Goal: Task Accomplishment & Management: Manage account settings

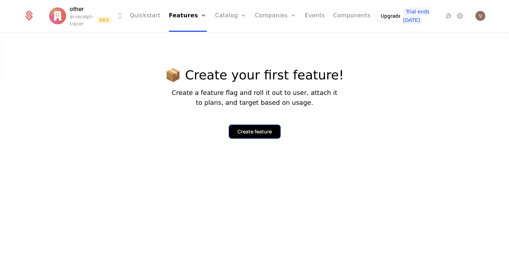
click at [268, 135] on div "Create feature" at bounding box center [254, 131] width 34 height 7
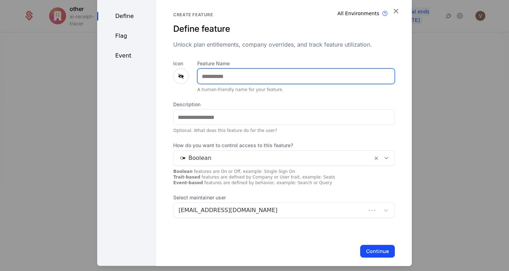
click at [255, 79] on input "Feature Name" at bounding box center [295, 76] width 197 height 15
type input "*****"
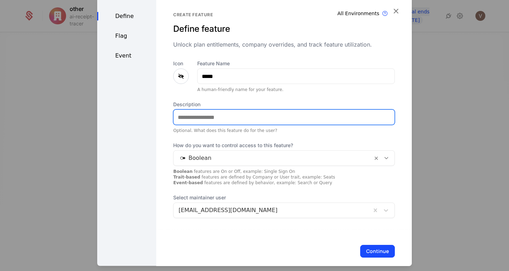
click at [240, 118] on input "Description" at bounding box center [283, 117] width 221 height 15
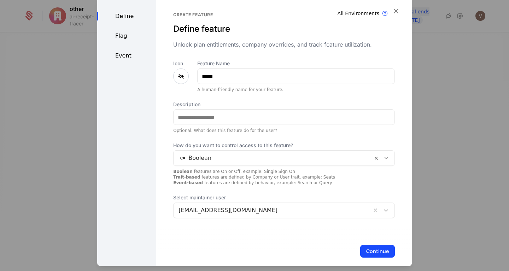
click at [173, 74] on div at bounding box center [181, 77] width 16 height 16
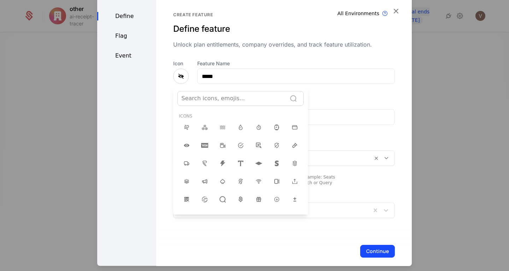
click at [178, 75] on div at bounding box center [254, 130] width 314 height 271
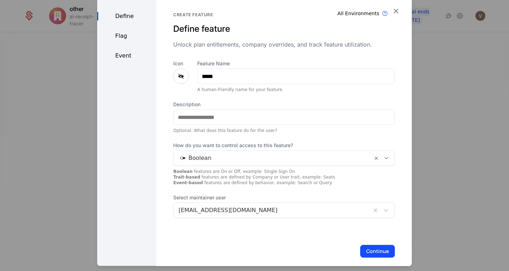
click at [178, 75] on icon at bounding box center [181, 76] width 8 height 8
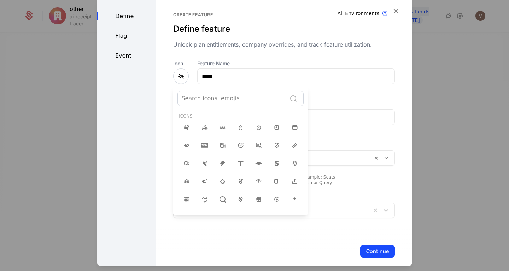
click at [220, 99] on div at bounding box center [231, 99] width 101 height 10
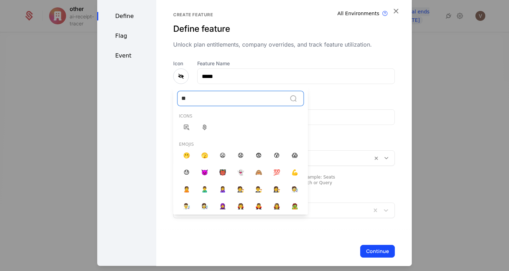
type input "*"
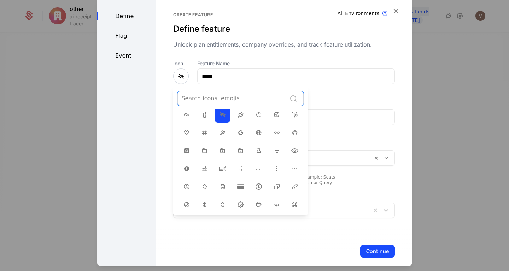
scroll to position [139, 0]
click at [218, 167] on icon at bounding box center [222, 168] width 8 height 8
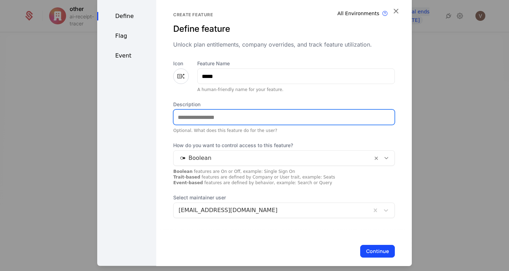
click at [255, 114] on input "Description" at bounding box center [283, 117] width 221 height 15
type input "**********"
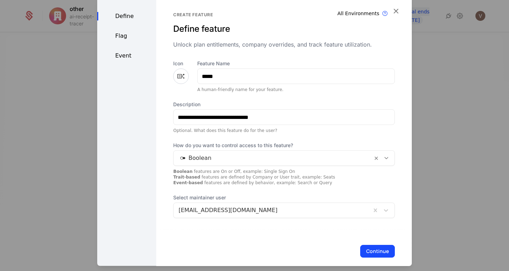
click at [302, 158] on div at bounding box center [272, 158] width 189 height 10
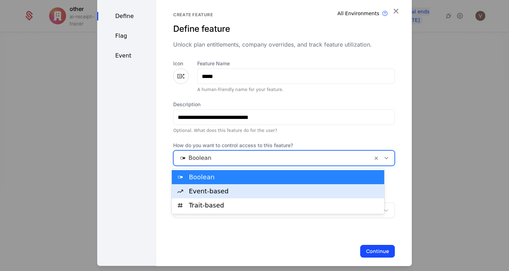
click at [284, 191] on div "Event-based" at bounding box center [284, 191] width 191 height 6
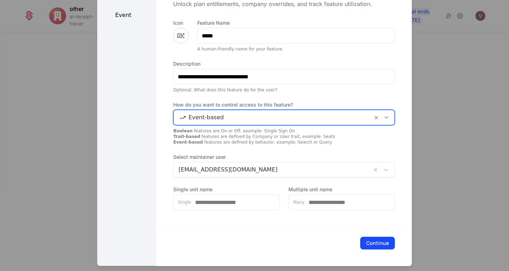
scroll to position [41, 0]
click at [367, 242] on button "Continue" at bounding box center [377, 243] width 35 height 13
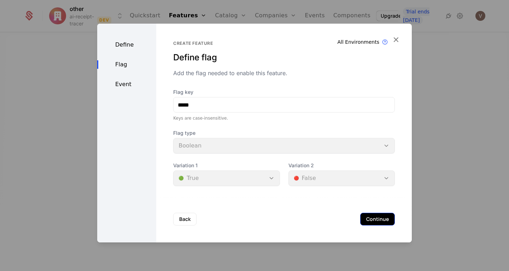
scroll to position [0, 0]
click at [173, 221] on button "Back" at bounding box center [184, 219] width 23 height 13
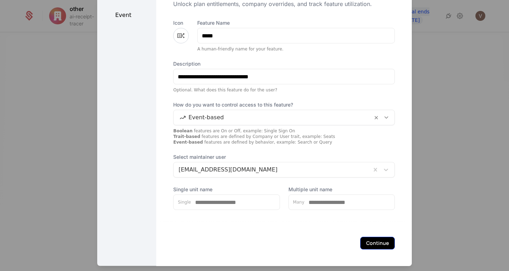
scroll to position [41, 0]
click at [374, 247] on button "Continue" at bounding box center [377, 243] width 35 height 13
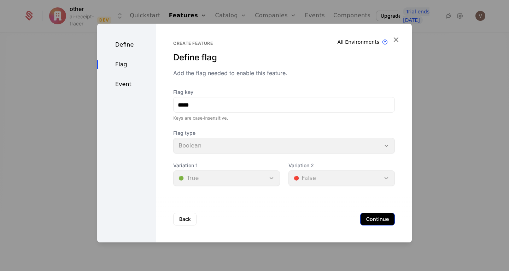
scroll to position [0, 0]
click at [384, 221] on button "Continue" at bounding box center [377, 219] width 35 height 13
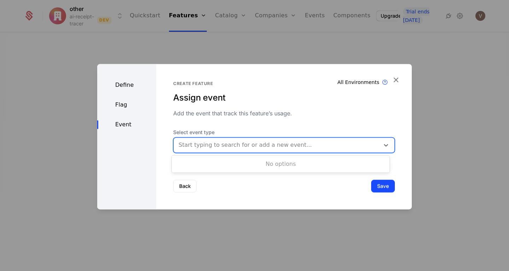
click at [304, 144] on div at bounding box center [276, 145] width 196 height 10
type input "****"
click at [312, 110] on div "Add the event that track this feature’s usage." at bounding box center [284, 113] width 222 height 8
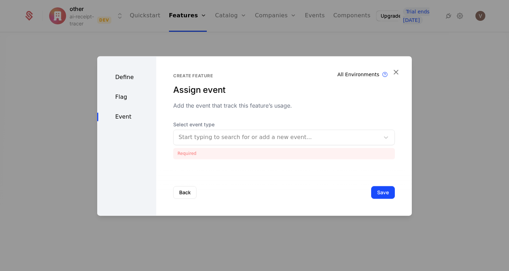
click at [294, 140] on div at bounding box center [276, 137] width 196 height 10
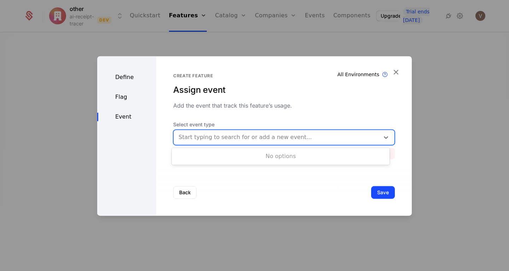
click at [288, 156] on div "No options" at bounding box center [281, 156] width 218 height 14
type input "****"
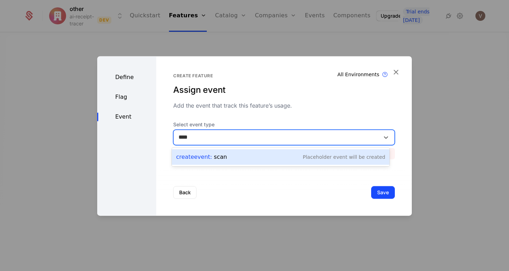
click at [275, 158] on div "Create Event : scan Placeholder Event will be created" at bounding box center [280, 157] width 209 height 10
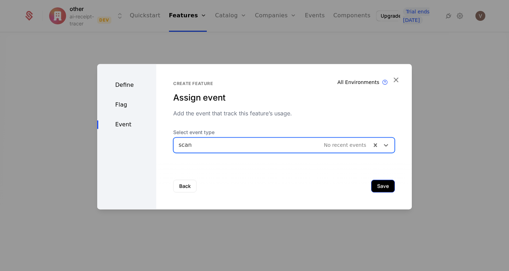
click at [379, 184] on button "Save" at bounding box center [383, 186] width 24 height 13
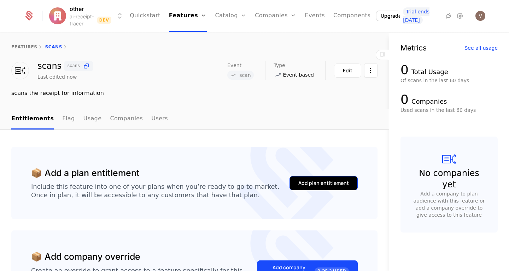
click at [328, 187] on button "Add plan entitlement" at bounding box center [323, 183] width 68 height 14
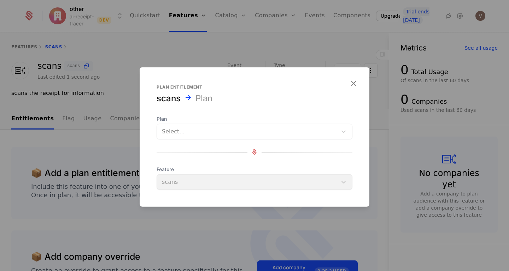
click at [277, 127] on div at bounding box center [247, 132] width 170 height 10
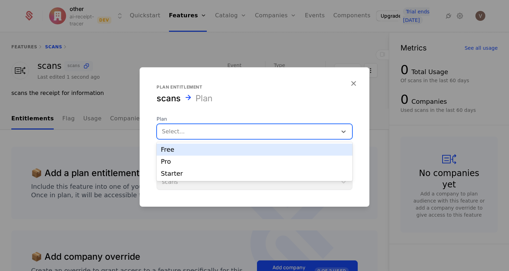
click at [261, 148] on div "Free" at bounding box center [254, 150] width 187 height 6
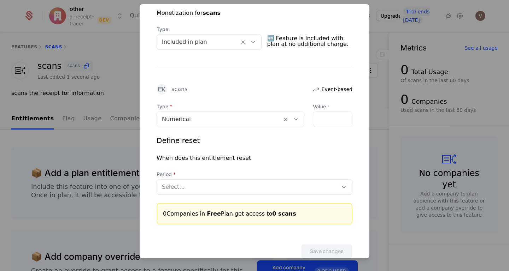
scroll to position [166, 0]
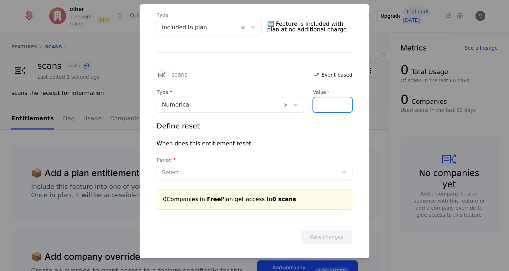
click at [326, 101] on input "Value *" at bounding box center [332, 105] width 39 height 15
type input "*"
click at [258, 168] on div at bounding box center [247, 173] width 171 height 10
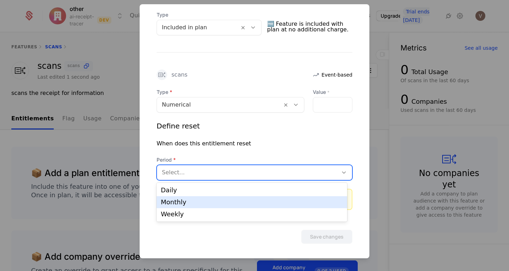
click at [252, 202] on div "Monthly" at bounding box center [252, 202] width 182 height 6
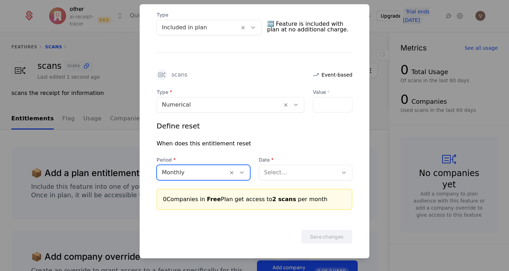
scroll to position [169, 0]
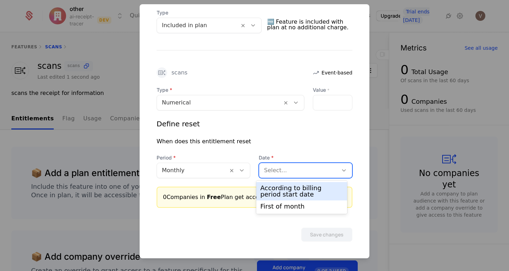
click at [321, 172] on div at bounding box center [298, 171] width 69 height 10
click at [313, 191] on div "According to billing period start date" at bounding box center [301, 191] width 83 height 13
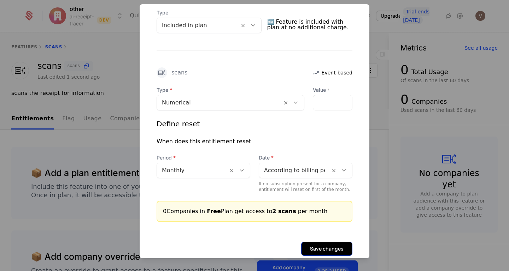
click at [322, 245] on button "Save changes" at bounding box center [326, 249] width 51 height 14
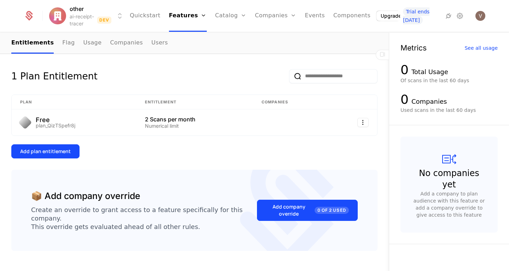
scroll to position [108, 0]
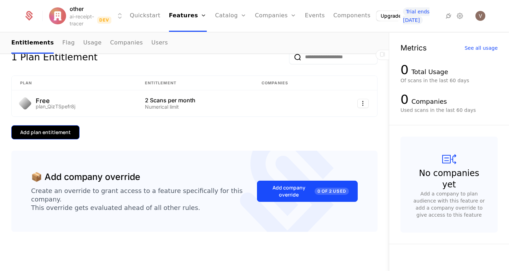
click at [59, 132] on div "Add plan entitlement" at bounding box center [45, 132] width 51 height 7
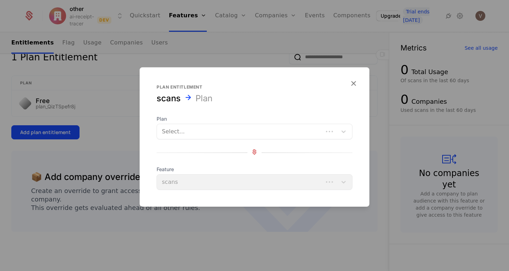
click at [223, 134] on div at bounding box center [240, 132] width 156 height 10
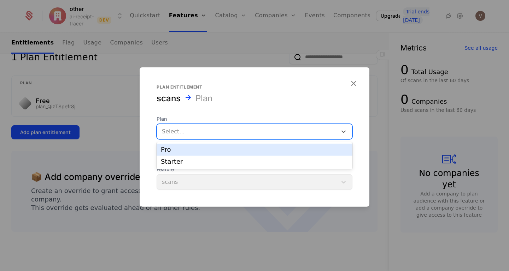
click at [220, 148] on div "Pro" at bounding box center [254, 150] width 187 height 6
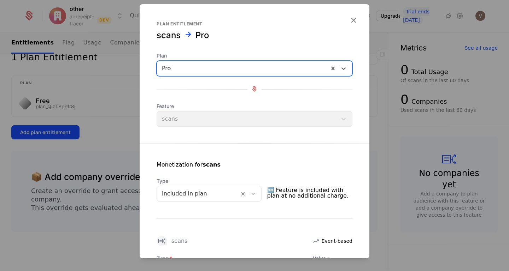
click at [259, 68] on div at bounding box center [243, 69] width 162 height 10
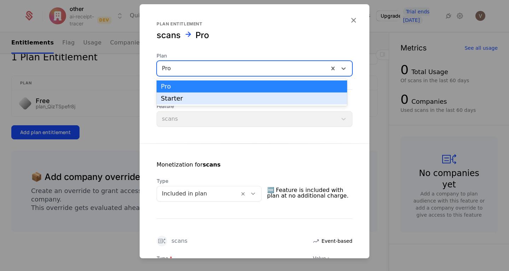
click at [231, 100] on div "Starter" at bounding box center [252, 98] width 182 height 6
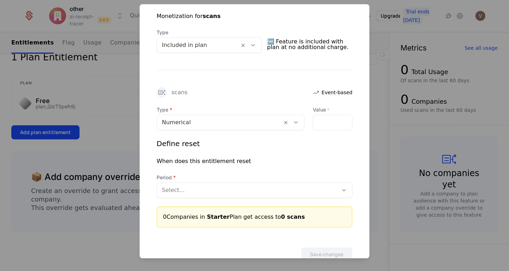
scroll to position [149, 0]
click at [327, 123] on input "Value *" at bounding box center [332, 122] width 39 height 15
type input "**"
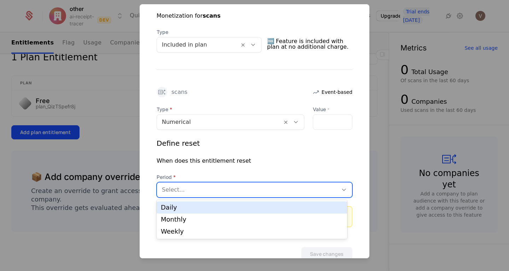
click at [316, 187] on div at bounding box center [247, 190] width 171 height 10
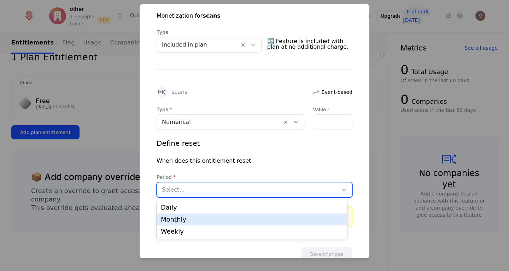
click at [263, 220] on div "Monthly" at bounding box center [252, 220] width 182 height 6
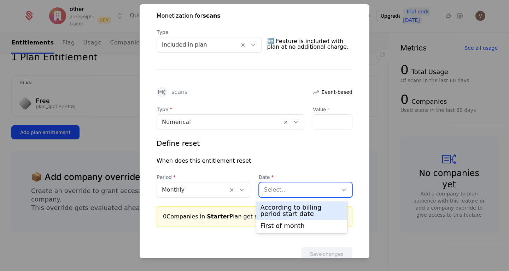
click at [301, 190] on div at bounding box center [298, 190] width 69 height 10
click at [293, 207] on div "According to billing period start date" at bounding box center [301, 211] width 83 height 13
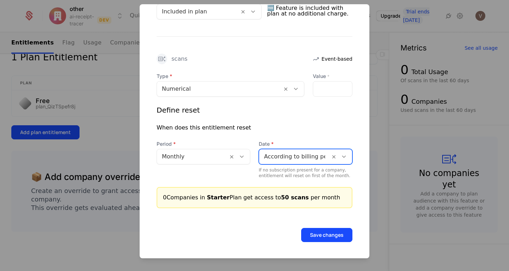
scroll to position [183, 0]
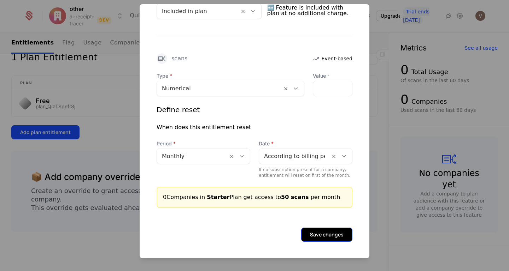
click at [315, 240] on button "Save changes" at bounding box center [326, 235] width 51 height 14
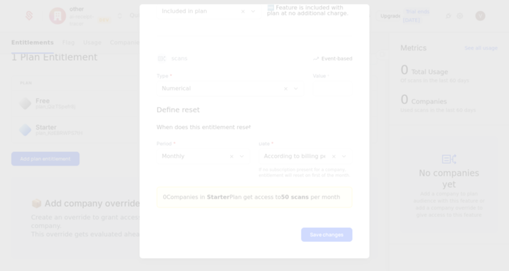
scroll to position [0, 0]
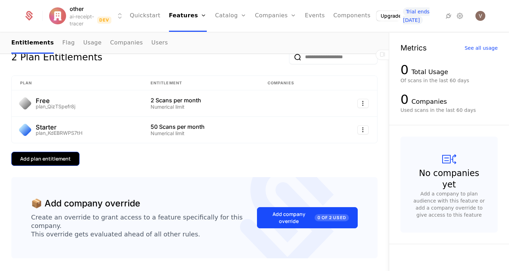
click at [67, 161] on div "Add plan entitlement" at bounding box center [45, 158] width 51 height 7
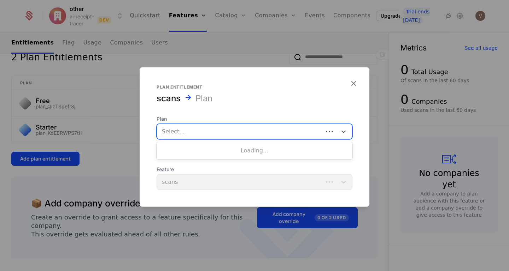
click at [207, 129] on div at bounding box center [240, 132] width 156 height 10
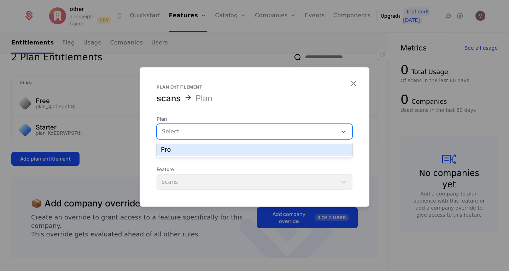
click at [206, 152] on div "Pro" at bounding box center [254, 150] width 187 height 6
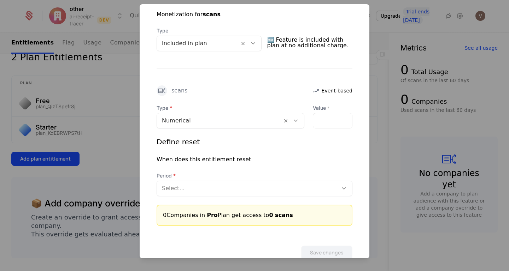
scroll to position [155, 0]
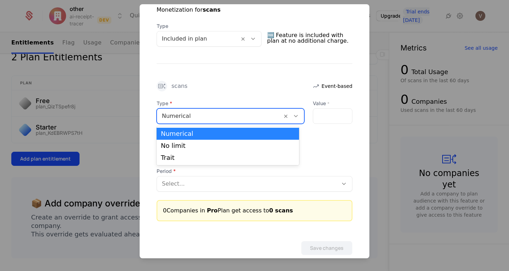
click at [294, 116] on div at bounding box center [296, 116] width 12 height 8
click at [318, 137] on div "Define reset" at bounding box center [255, 137] width 196 height 10
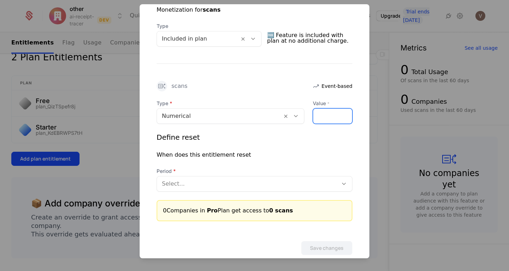
click at [319, 115] on input "Value *" at bounding box center [332, 116] width 39 height 15
type input "***"
click at [272, 187] on div at bounding box center [247, 184] width 171 height 10
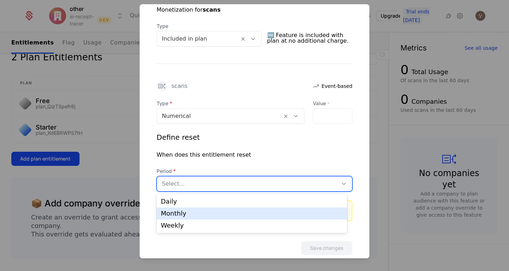
click at [234, 217] on div "Monthly" at bounding box center [252, 214] width 182 height 6
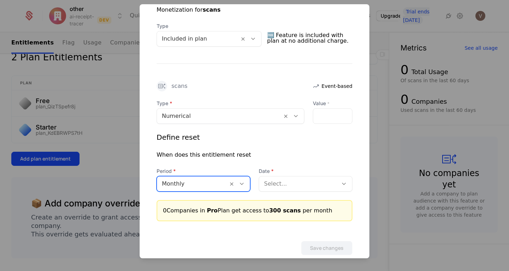
click at [313, 185] on div at bounding box center [298, 184] width 69 height 10
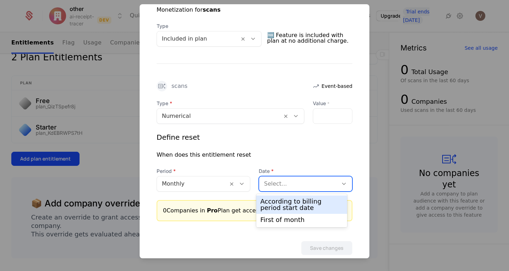
click at [299, 206] on div "According to billing period start date" at bounding box center [301, 205] width 83 height 13
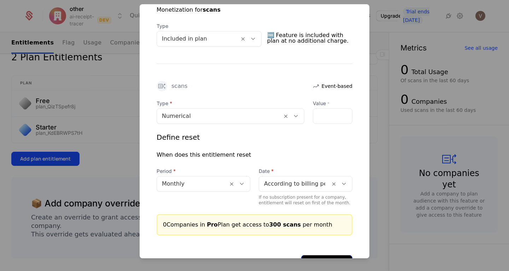
click at [323, 258] on button "Save changes" at bounding box center [326, 262] width 51 height 14
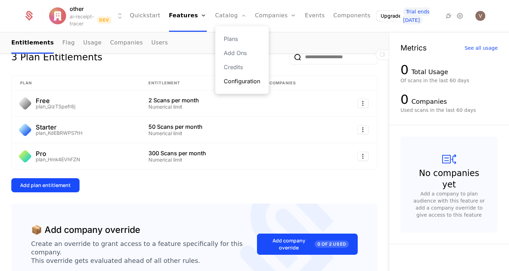
click at [240, 83] on link "Configuration" at bounding box center [242, 81] width 36 height 8
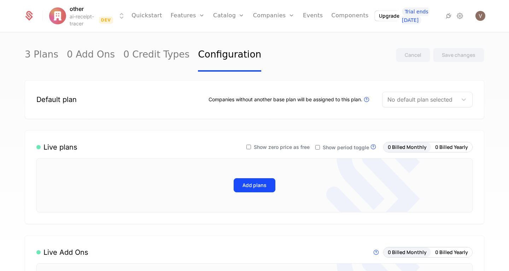
click at [403, 104] on div at bounding box center [419, 100] width 65 height 10
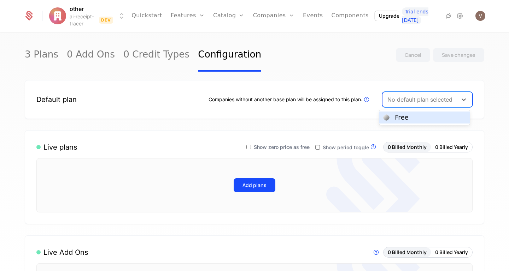
click at [402, 122] on div "Free" at bounding box center [424, 118] width 90 height 12
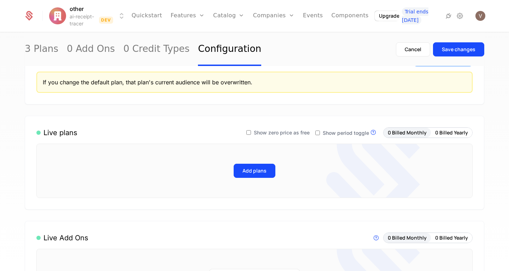
scroll to position [76, 0]
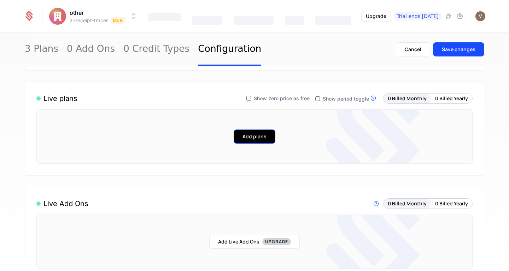
click at [265, 135] on button "Add plans" at bounding box center [255, 137] width 42 height 14
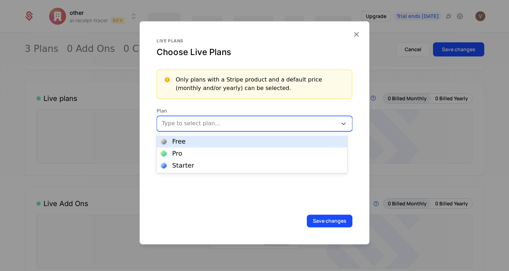
click at [224, 124] on div at bounding box center [248, 124] width 170 height 10
click at [219, 142] on div "Free" at bounding box center [252, 141] width 182 height 6
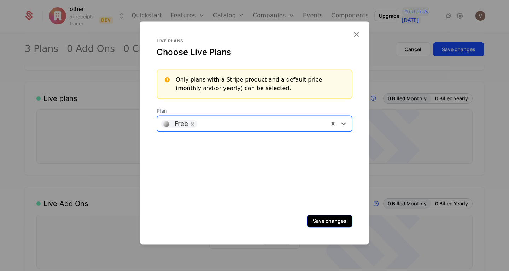
click at [325, 219] on button "Save changes" at bounding box center [330, 221] width 46 height 13
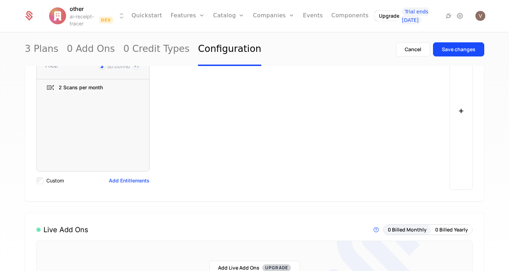
scroll to position [186, 0]
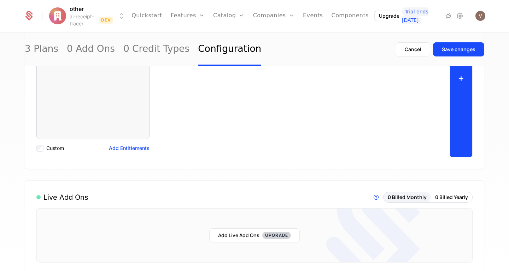
click at [464, 105] on button "+" at bounding box center [460, 78] width 23 height 159
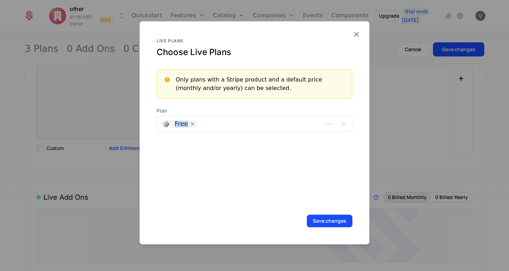
click at [273, 118] on div "Plan Free" at bounding box center [255, 119] width 196 height 24
click at [331, 151] on div "Live plans Choose Live Plans Only plans with a Stripe product and a default pri…" at bounding box center [255, 122] width 196 height 168
click at [340, 123] on icon at bounding box center [343, 123] width 7 height 7
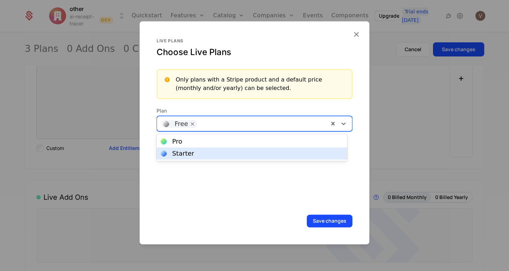
click at [312, 150] on div "Starter" at bounding box center [252, 154] width 190 height 12
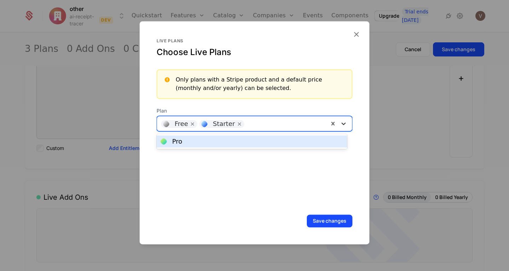
click at [341, 124] on icon at bounding box center [343, 124] width 4 height 2
click at [325, 140] on div "Pro" at bounding box center [252, 141] width 182 height 6
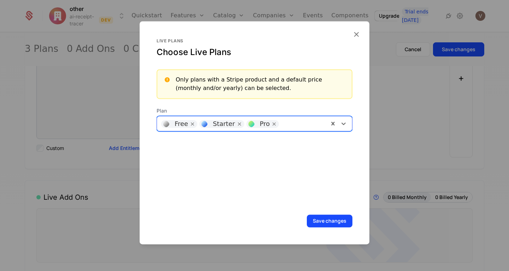
click at [342, 224] on button "Save changes" at bounding box center [330, 221] width 46 height 13
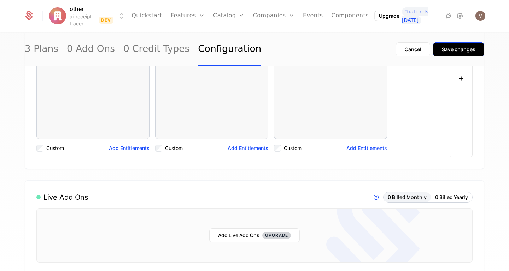
click at [443, 52] on div "Save changes" at bounding box center [459, 49] width 34 height 7
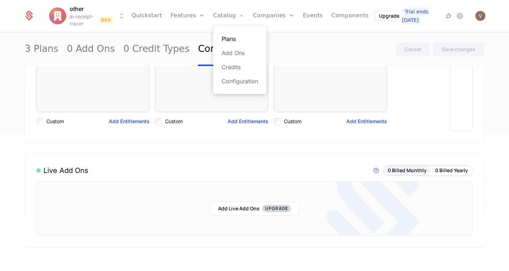
click at [240, 38] on link "Plans" at bounding box center [240, 39] width 36 height 8
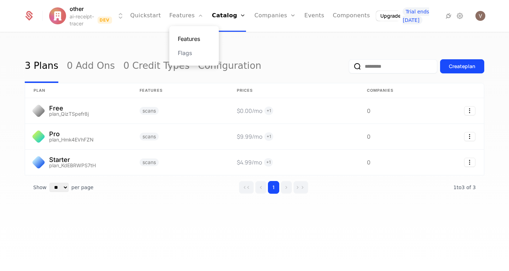
click at [202, 38] on link "Features" at bounding box center [194, 39] width 33 height 8
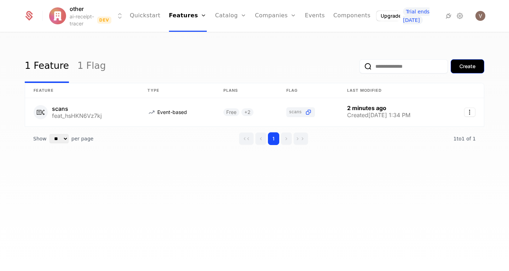
click at [458, 68] on button "Create" at bounding box center [467, 66] width 34 height 14
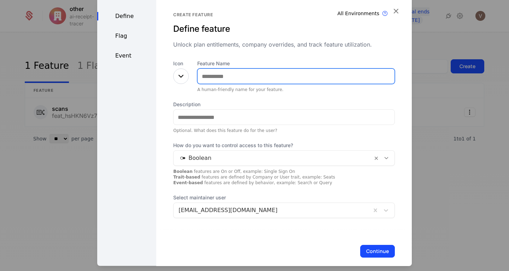
click at [227, 82] on input "Feature Name" at bounding box center [295, 76] width 197 height 15
type input "**********"
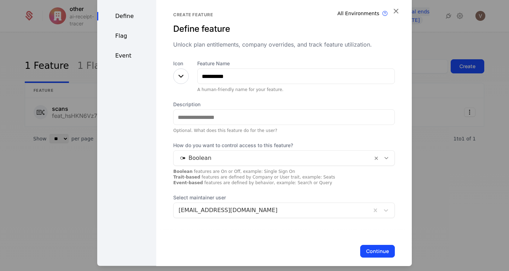
click at [177, 76] on icon at bounding box center [181, 76] width 8 height 8
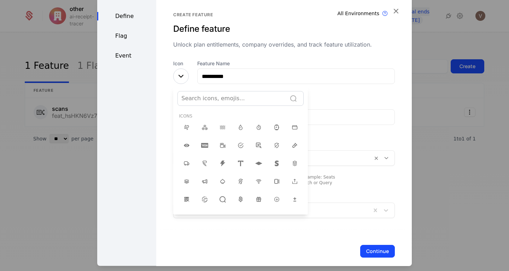
click at [236, 99] on div at bounding box center [231, 99] width 101 height 10
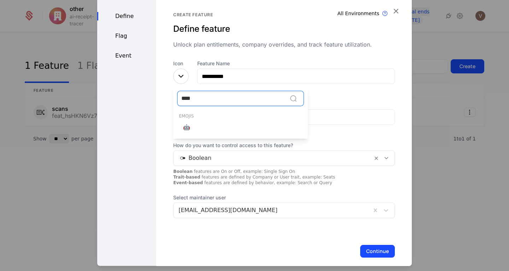
type input "*****"
click at [184, 127] on span "🤖" at bounding box center [186, 127] width 7 height 8
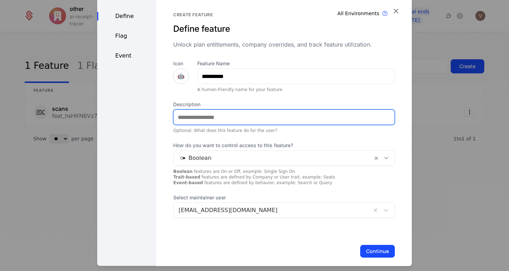
click at [284, 122] on input "Description" at bounding box center [283, 117] width 221 height 15
type input "**********"
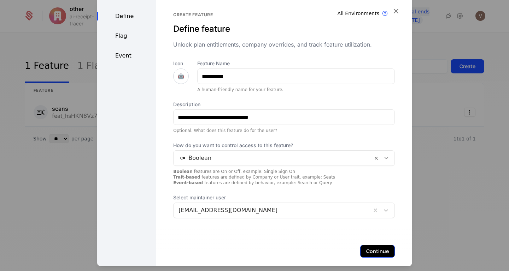
click at [371, 248] on button "Continue" at bounding box center [377, 251] width 35 height 13
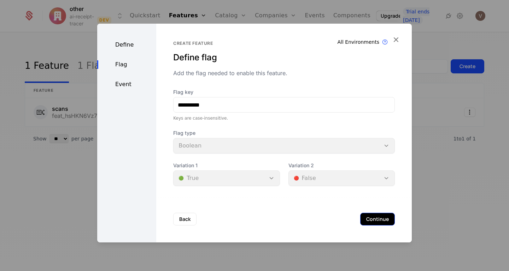
click at [375, 220] on button "Continue" at bounding box center [377, 219] width 35 height 13
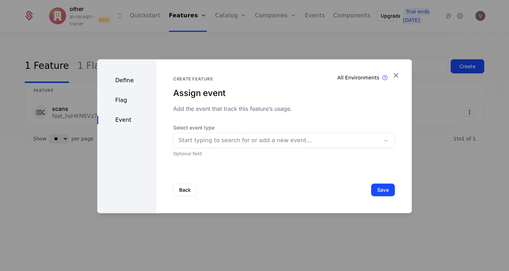
click at [362, 144] on div at bounding box center [276, 141] width 196 height 10
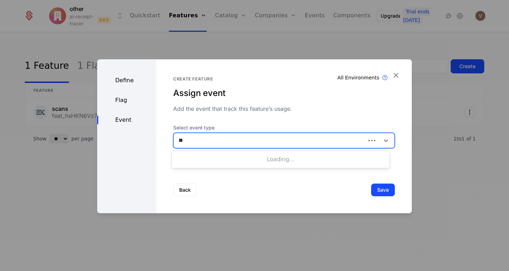
type input "**"
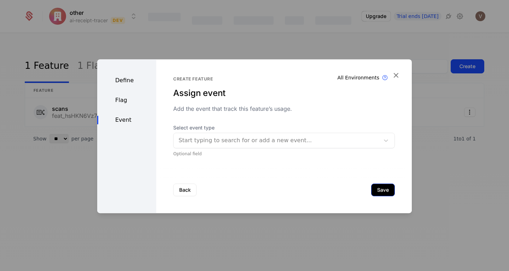
click at [377, 192] on button "Save" at bounding box center [383, 190] width 24 height 13
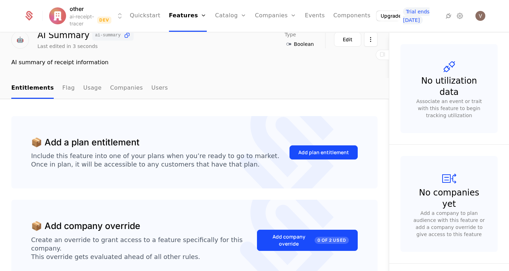
scroll to position [31, 0]
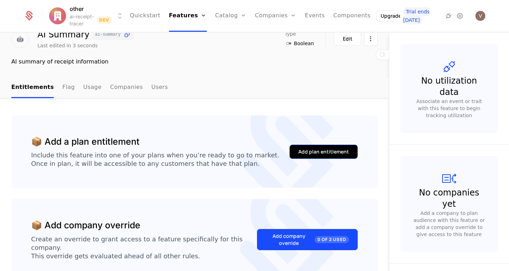
click at [321, 151] on div "Add plan entitlement" at bounding box center [323, 151] width 51 height 7
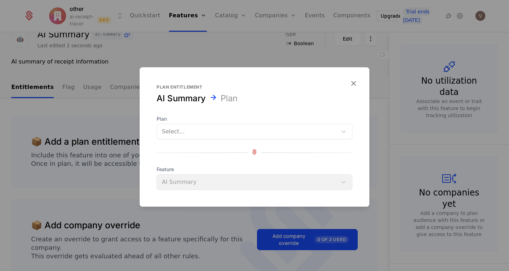
click at [297, 130] on div at bounding box center [247, 132] width 170 height 10
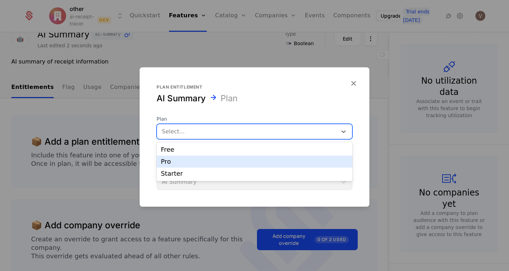
click at [275, 165] on div "Pro" at bounding box center [254, 162] width 187 height 6
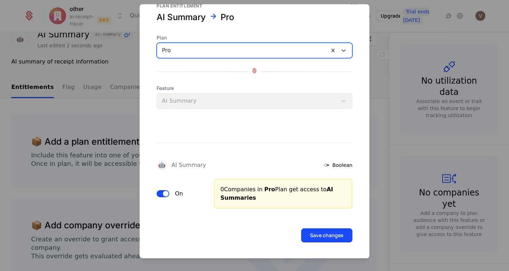
scroll to position [19, 0]
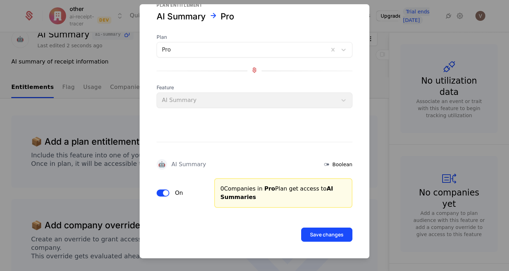
click at [322, 164] on icon at bounding box center [326, 164] width 8 height 8
click at [321, 238] on button "Save changes" at bounding box center [326, 235] width 51 height 14
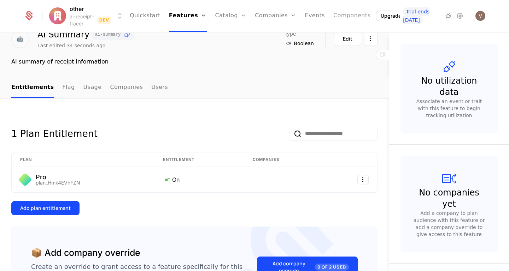
click at [343, 13] on link "Components" at bounding box center [351, 16] width 37 height 32
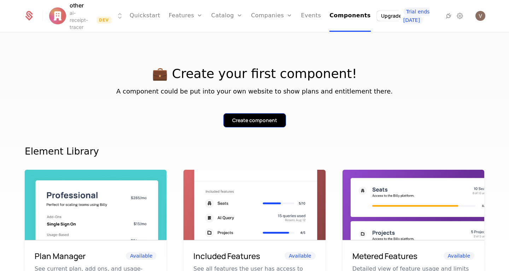
click at [272, 122] on div "Create component" at bounding box center [254, 120] width 45 height 7
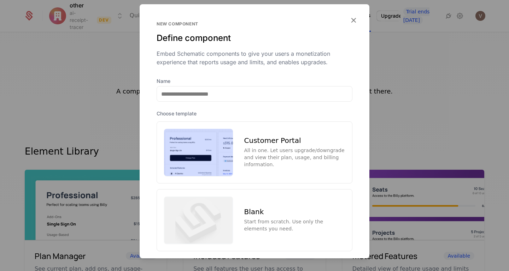
click at [281, 140] on div "Customer Portal" at bounding box center [294, 140] width 101 height 7
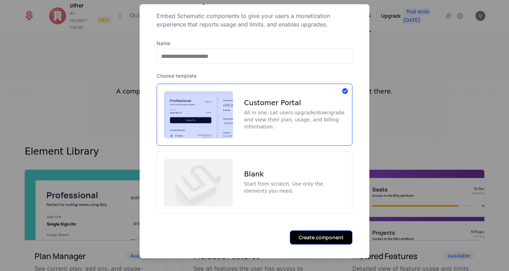
click at [312, 237] on button "Create component" at bounding box center [321, 238] width 63 height 14
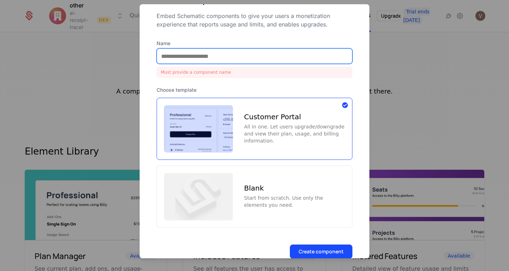
click at [254, 59] on input "Name" at bounding box center [254, 56] width 195 height 15
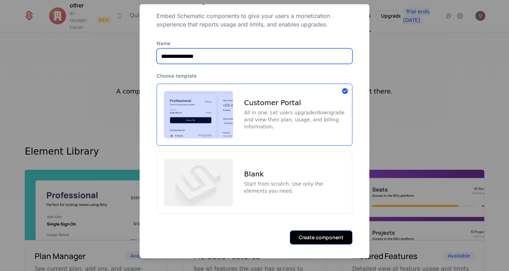
type input "**********"
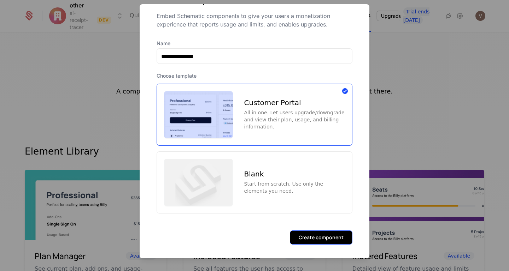
click at [309, 231] on button "Create component" at bounding box center [321, 238] width 63 height 14
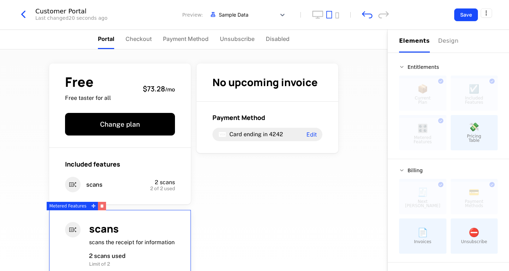
click at [102, 207] on button "button" at bounding box center [102, 206] width 8 height 8
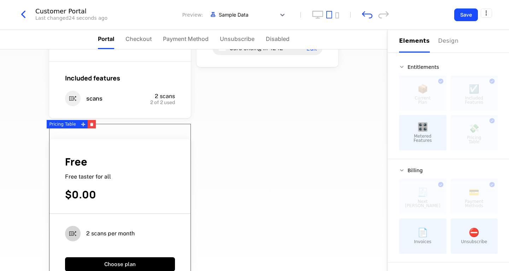
scroll to position [79, 0]
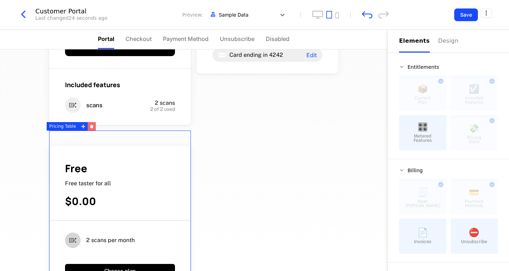
click at [92, 128] on icon "button" at bounding box center [92, 127] width 4 height 4
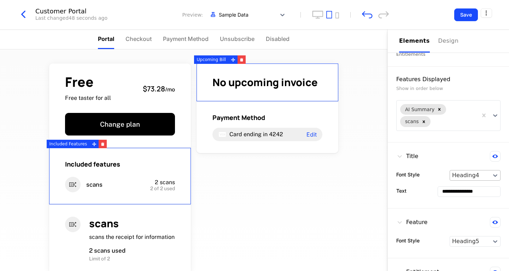
scroll to position [0, 0]
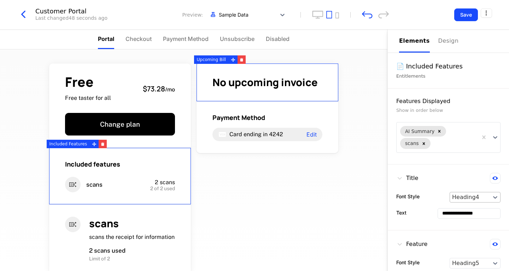
drag, startPoint x: 125, startPoint y: 170, endPoint x: 455, endPoint y: 192, distance: 331.0
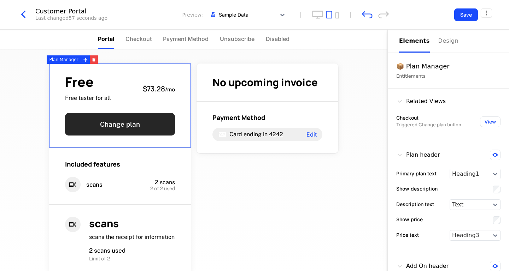
click at [116, 125] on button "Change plan" at bounding box center [120, 124] width 110 height 23
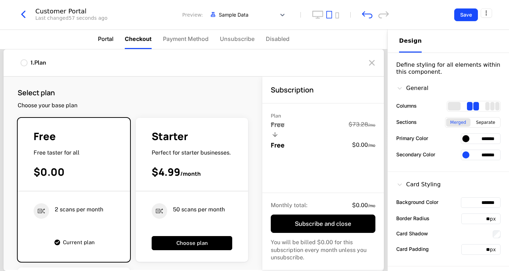
click at [100, 37] on span "Portal" at bounding box center [106, 39] width 16 height 8
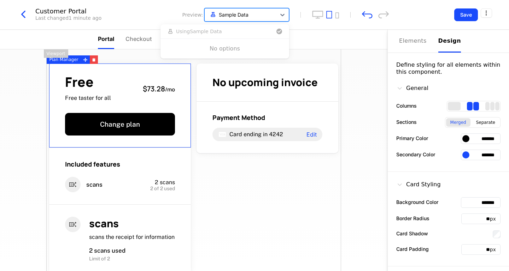
click at [276, 18] on div "Sample Data" at bounding box center [240, 15] width 71 height 12
click at [340, 46] on nav "Portal Checkout Payment Method Unsubscribe Disabled" at bounding box center [193, 40] width 387 height 20
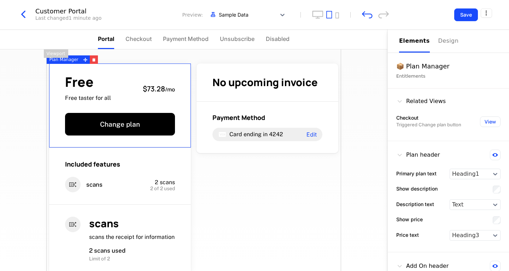
click at [403, 41] on div "Elements" at bounding box center [414, 41] width 31 height 8
click at [435, 65] on div "📦 Plan Manager" at bounding box center [448, 66] width 104 height 10
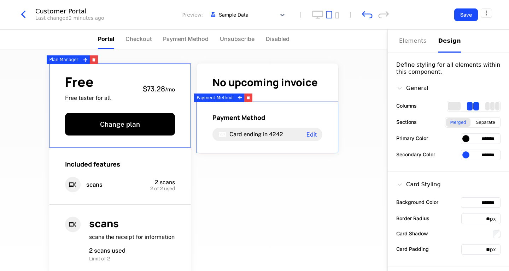
click at [445, 47] on button "Design" at bounding box center [449, 41] width 23 height 23
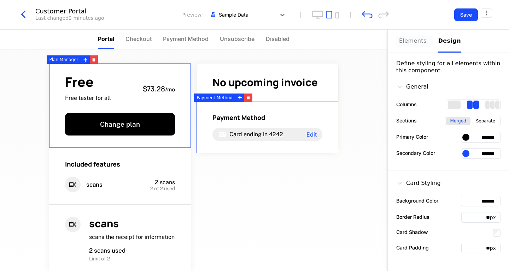
click at [408, 39] on div "Elements" at bounding box center [414, 41] width 31 height 8
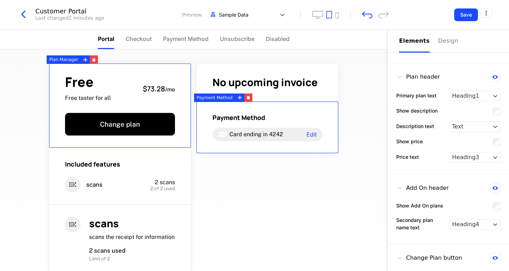
scroll to position [117, 0]
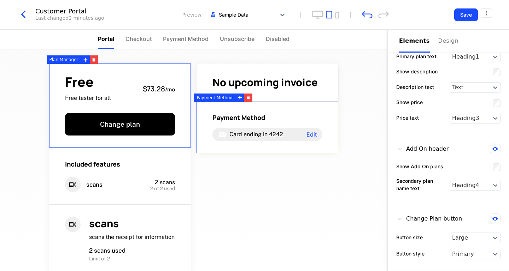
click at [397, 148] on icon at bounding box center [399, 149] width 7 height 7
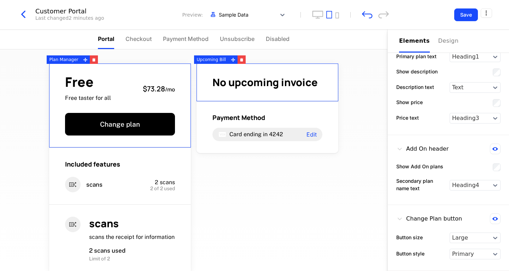
scroll to position [0, 0]
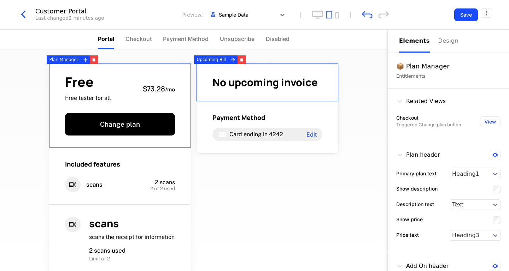
click at [281, 86] on span "No upcoming invoice" at bounding box center [264, 82] width 105 height 14
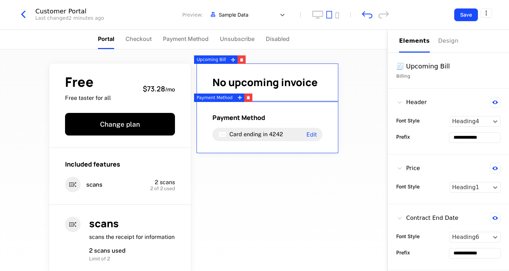
click at [281, 115] on div "Payment Method" at bounding box center [267, 117] width 110 height 8
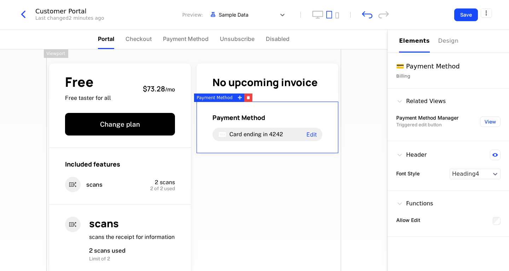
click at [341, 179] on div "Free Free taster for all $73.28 / mo Change plan Included features scans 2 scan…" at bounding box center [193, 160] width 387 height 222
click at [104, 39] on span "Portal" at bounding box center [106, 39] width 16 height 8
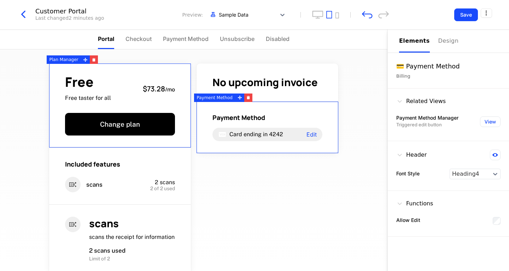
click at [120, 90] on div "Free Free taster for all $73.28 / mo" at bounding box center [120, 89] width 110 height 26
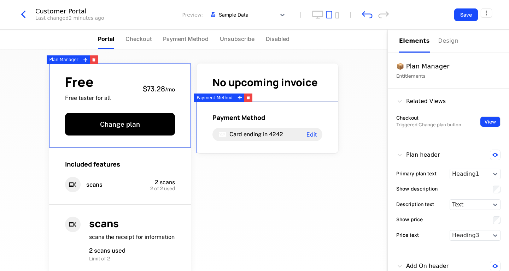
click at [480, 123] on button "View" at bounding box center [490, 122] width 20 height 11
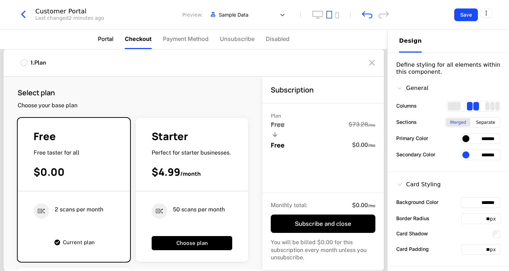
click at [105, 43] on span "Portal" at bounding box center [106, 39] width 16 height 8
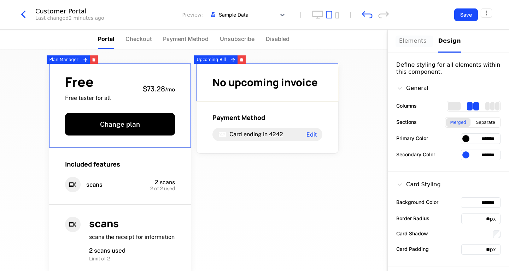
click at [413, 41] on div "Elements" at bounding box center [414, 41] width 31 height 8
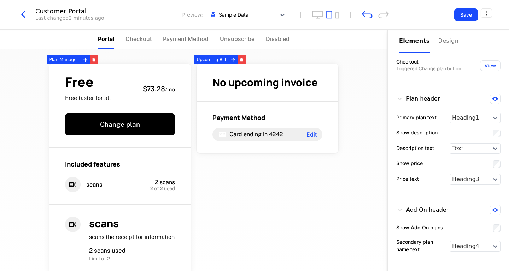
scroll to position [39, 0]
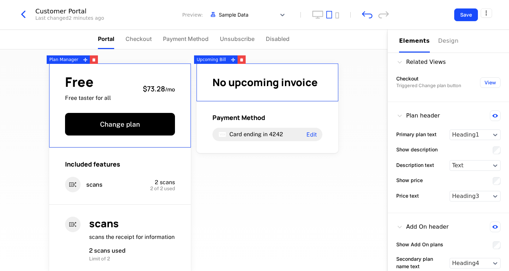
click at [397, 114] on icon at bounding box center [399, 115] width 7 height 7
click at [403, 113] on div "Plan header" at bounding box center [418, 116] width 44 height 11
drag, startPoint x: 413, startPoint y: 113, endPoint x: 434, endPoint y: 114, distance: 21.2
click at [413, 113] on div "Plan header" at bounding box center [418, 116] width 44 height 11
click at [492, 117] on icon at bounding box center [495, 116] width 6 height 4
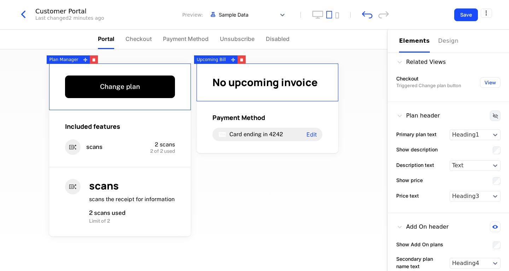
click at [492, 117] on icon at bounding box center [494, 115] width 5 height 5
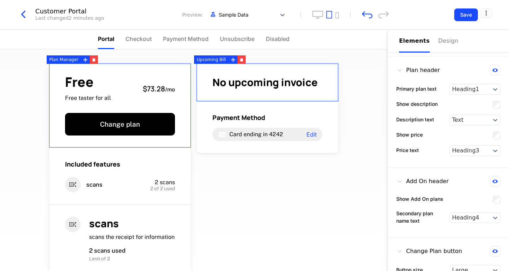
scroll to position [117, 0]
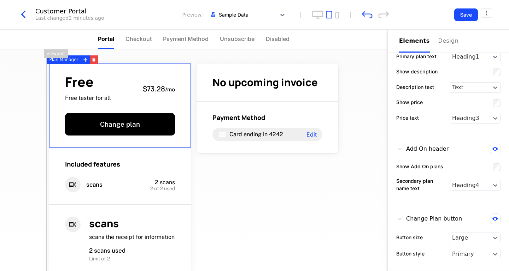
click at [24, 13] on icon "button" at bounding box center [23, 14] width 13 height 13
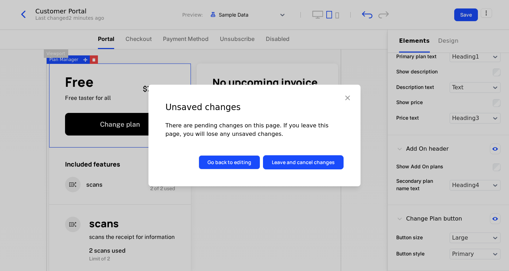
click at [236, 159] on button "Go back to editing" at bounding box center [229, 162] width 61 height 14
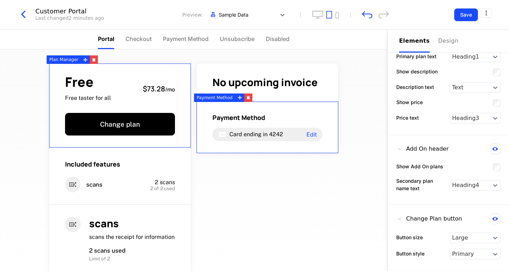
click at [316, 146] on div "Payment Method Card ending in 4242 Edit" at bounding box center [267, 128] width 142 height 52
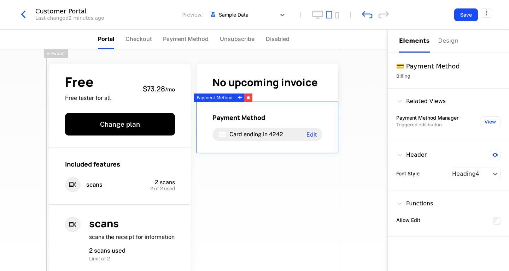
click at [320, 201] on div "Free Free taster for all $73.28 / mo Change plan Included features scans 2 scan…" at bounding box center [193, 194] width 295 height 290
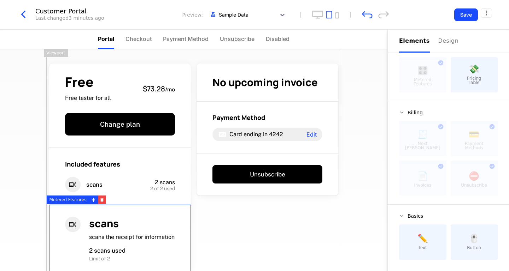
scroll to position [68, 0]
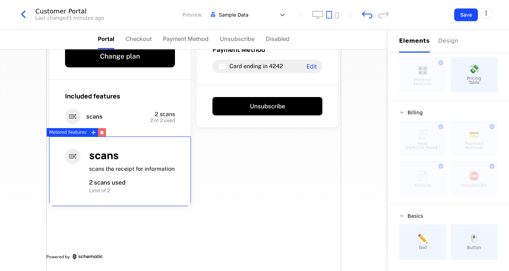
click at [102, 134] on icon "button" at bounding box center [102, 133] width 4 height 4
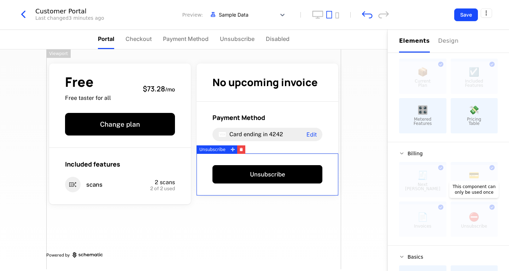
scroll to position [58, 0]
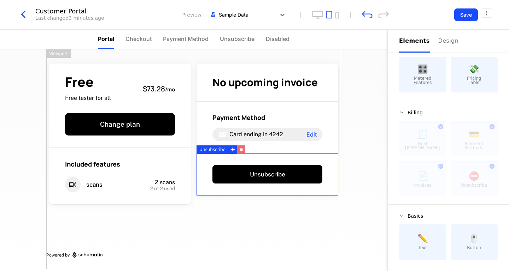
click at [241, 148] on icon "button" at bounding box center [241, 150] width 4 height 4
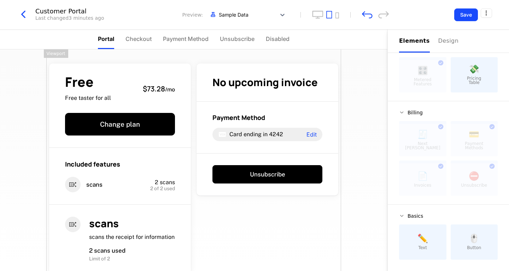
drag, startPoint x: 416, startPoint y: 74, endPoint x: 105, endPoint y: 1, distance: 319.6
click at [142, 40] on span "Checkout" at bounding box center [138, 39] width 26 height 8
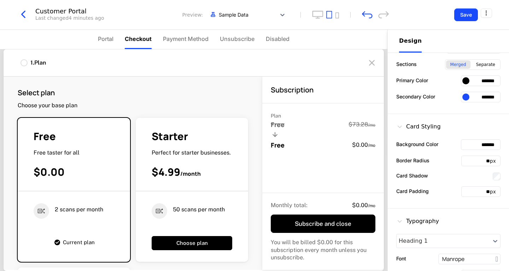
scroll to position [0, 0]
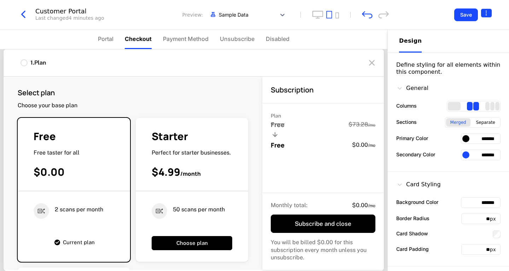
click at [488, 10] on html "other ai-receipt-tracer Dev Quickstart Features Features Flags Catalog Plans Ad…" at bounding box center [254, 135] width 509 height 271
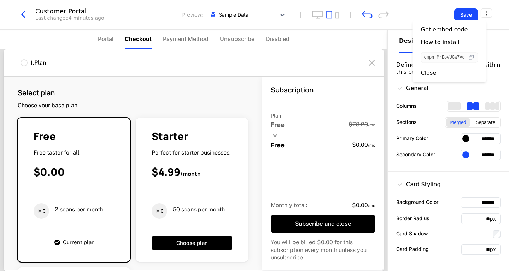
click at [475, 58] on icon "button" at bounding box center [470, 57] width 7 height 7
click at [452, 58] on span "cmpn_MrEoVUGW7Vq" at bounding box center [444, 57] width 41 height 4
click at [448, 42] on div "How to install" at bounding box center [440, 42] width 39 height 7
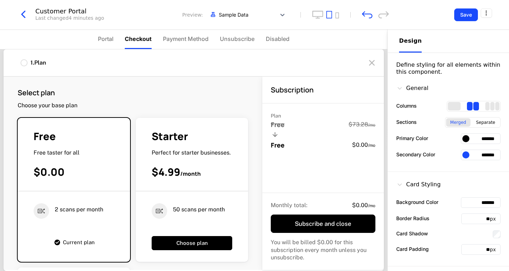
click at [22, 13] on icon "button" at bounding box center [23, 14] width 13 height 13
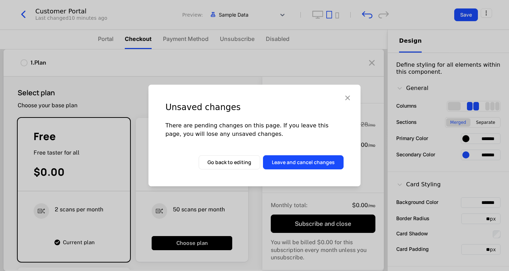
click at [348, 96] on icon "button" at bounding box center [347, 97] width 9 height 9
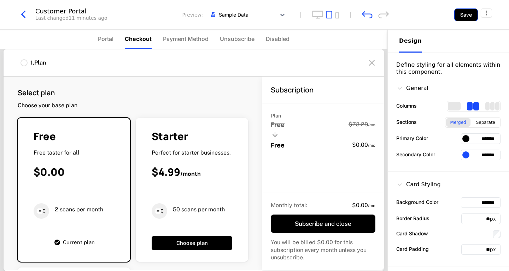
click at [470, 13] on button "Save" at bounding box center [466, 14] width 24 height 13
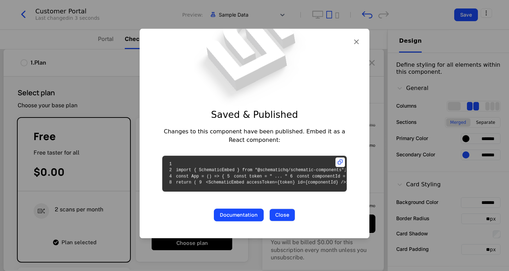
click at [279, 222] on button "Close" at bounding box center [282, 215] width 26 height 13
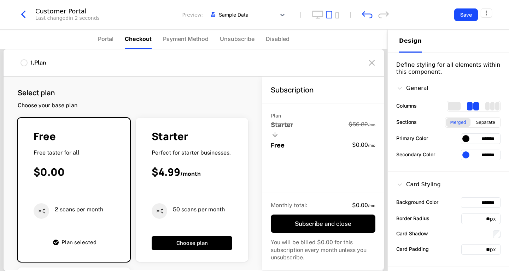
click at [21, 16] on icon "button" at bounding box center [23, 14] width 13 height 13
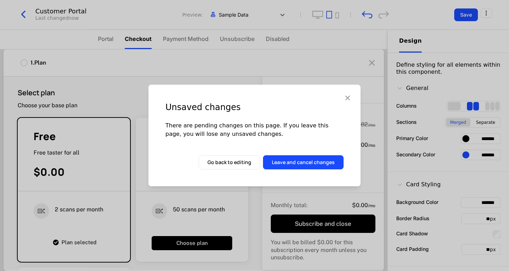
click at [349, 96] on icon "button" at bounding box center [347, 97] width 9 height 9
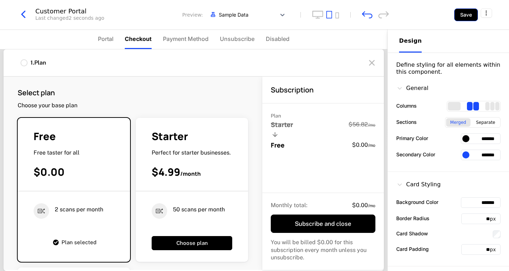
click at [465, 14] on button "Save" at bounding box center [466, 14] width 24 height 13
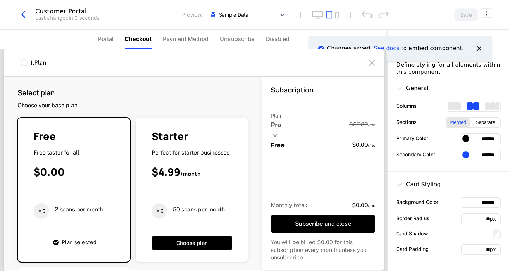
click at [22, 13] on icon "button" at bounding box center [23, 14] width 13 height 13
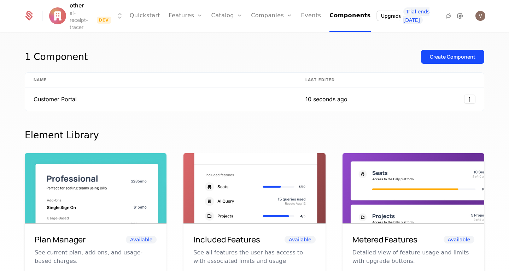
click at [463, 14] on icon at bounding box center [459, 16] width 8 height 8
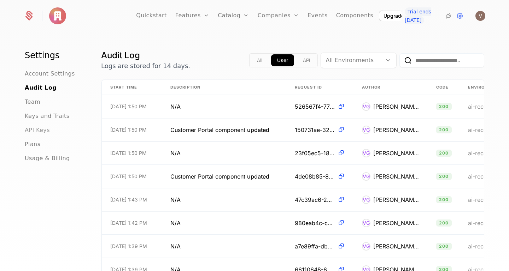
click at [30, 132] on span "API Keys" at bounding box center [37, 130] width 25 height 8
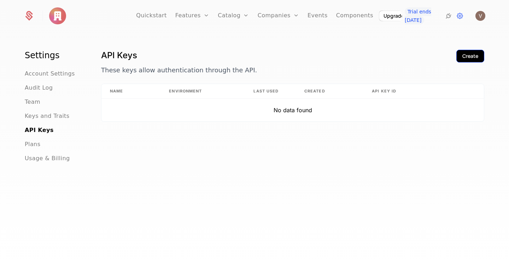
click at [468, 56] on div "Create" at bounding box center [470, 56] width 16 height 7
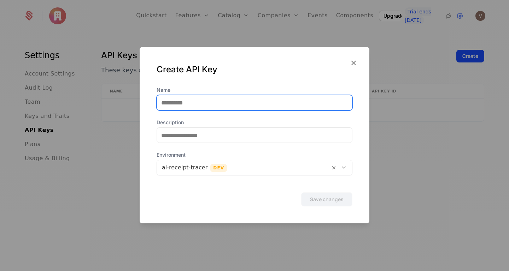
click at [286, 104] on input "Name" at bounding box center [254, 102] width 195 height 15
type input "*******"
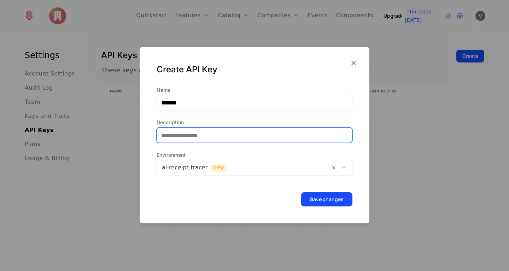
click at [241, 135] on input "Description" at bounding box center [254, 135] width 195 height 15
type input "*******"
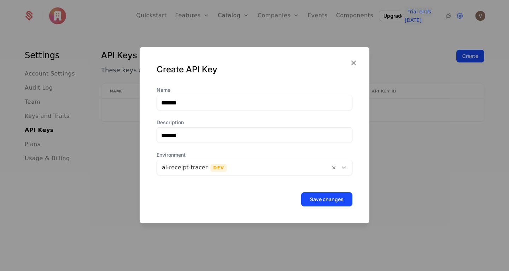
click at [341, 169] on icon at bounding box center [344, 168] width 6 height 6
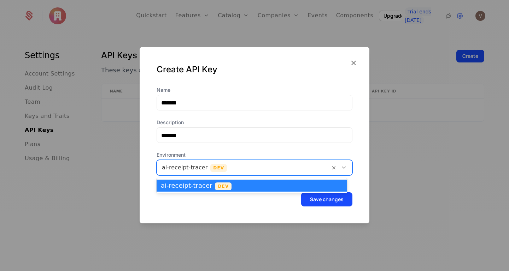
click at [195, 214] on div "Name ******* Description ******* Environment [object Object] selected, 1 of 1. …" at bounding box center [255, 155] width 230 height 137
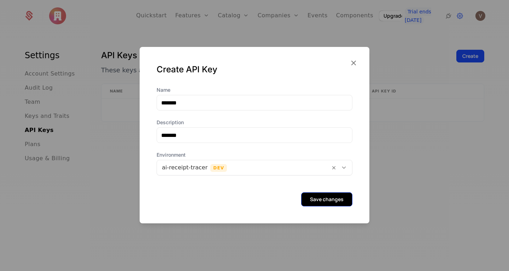
click at [336, 200] on button "Save changes" at bounding box center [326, 200] width 51 height 14
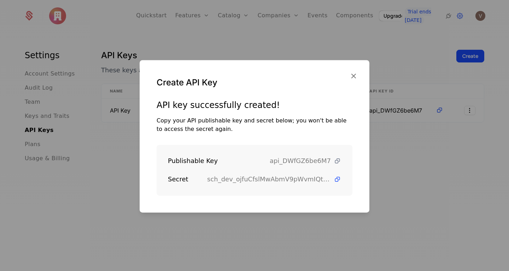
click at [334, 160] on icon at bounding box center [336, 161] width 7 height 7
click at [334, 181] on icon at bounding box center [336, 179] width 7 height 7
click at [352, 75] on icon "button" at bounding box center [353, 75] width 9 height 9
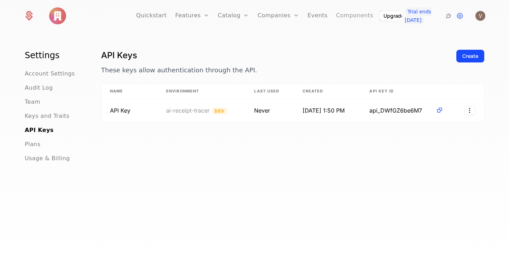
click at [339, 18] on link "Components" at bounding box center [354, 16] width 37 height 32
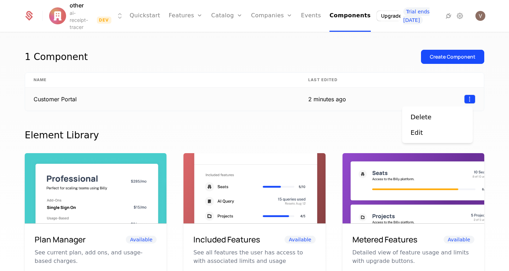
click at [470, 97] on html "other ai-receipt-tracer Dev Quickstart Features Features Flags Catalog Plans Ad…" at bounding box center [254, 135] width 509 height 271
drag, startPoint x: 297, startPoint y: 110, endPoint x: 293, endPoint y: 109, distance: 4.3
click at [297, 110] on html "other ai-receipt-tracer Dev Quickstart Features Features Flags Catalog Plans Ad…" at bounding box center [254, 135] width 509 height 271
click at [39, 99] on td "Customer Portal" at bounding box center [162, 99] width 275 height 23
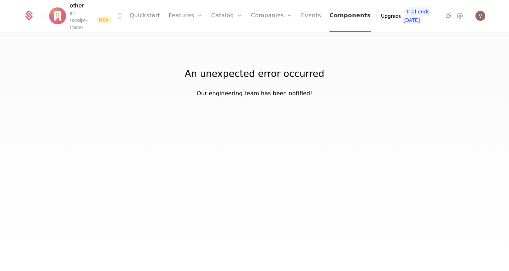
click at [341, 15] on link "Components" at bounding box center [349, 16] width 41 height 32
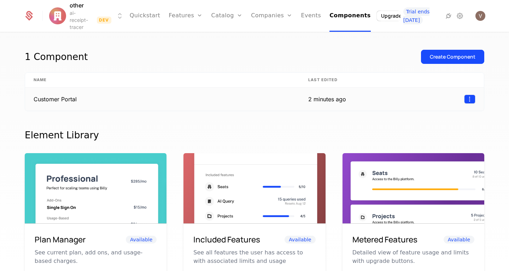
click at [465, 100] on html "other ai-receipt-tracer Dev Quickstart Features Features Flags Catalog Plans Ad…" at bounding box center [254, 135] width 509 height 271
click at [434, 133] on div "Edit" at bounding box center [438, 133] width 54 height 10
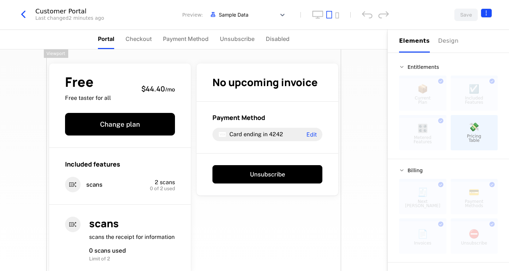
click at [483, 11] on html "other ai-receipt-tracer Dev Quickstart Features Features Flags Catalog Plans Ad…" at bounding box center [254, 135] width 509 height 271
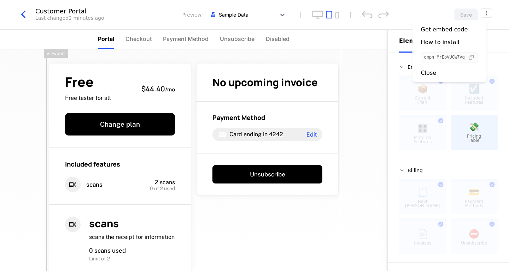
click at [475, 57] on icon "button" at bounding box center [470, 57] width 7 height 7
click at [25, 13] on html "other ai-receipt-tracer Dev Quickstart Features Features Flags Catalog Plans Ad…" at bounding box center [254, 135] width 509 height 271
click at [24, 15] on icon "button" at bounding box center [23, 14] width 13 height 13
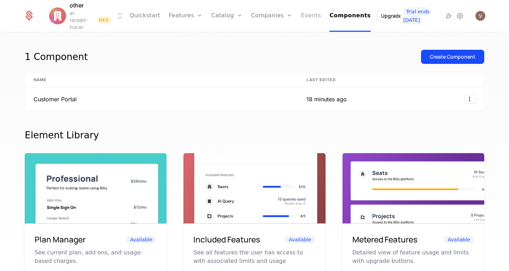
click at [309, 16] on link "Events" at bounding box center [311, 16] width 20 height 32
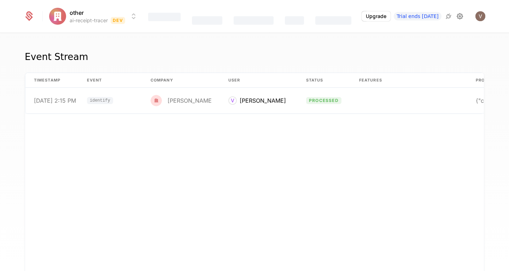
click at [457, 19] on icon at bounding box center [459, 16] width 8 height 8
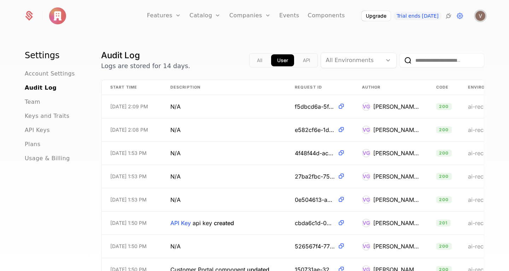
click at [481, 16] on img "Open user button" at bounding box center [480, 16] width 10 height 10
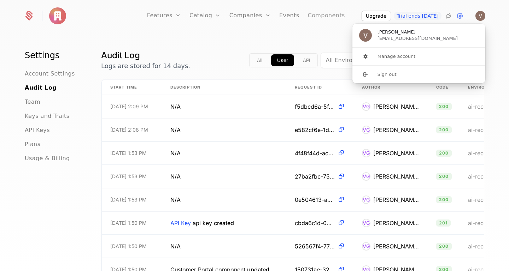
click at [321, 15] on link "Components" at bounding box center [326, 16] width 37 height 32
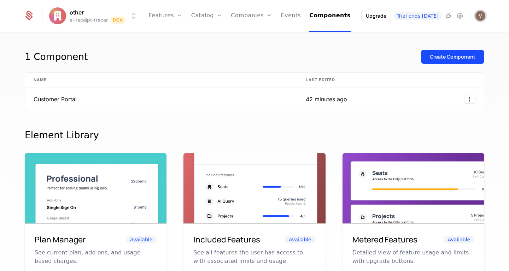
click at [480, 17] on img "Open user button" at bounding box center [480, 16] width 10 height 10
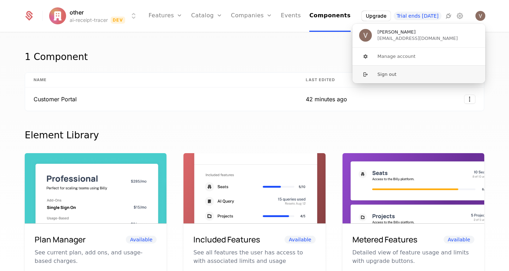
click at [381, 77] on button "Sign out" at bounding box center [419, 74] width 134 height 18
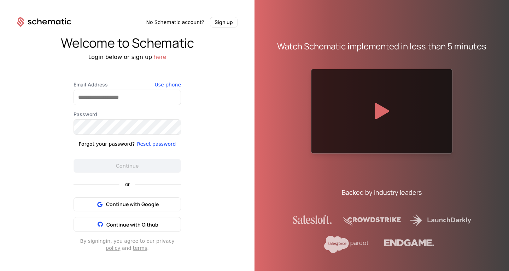
click at [37, 23] on icon at bounding box center [44, 22] width 54 height 10
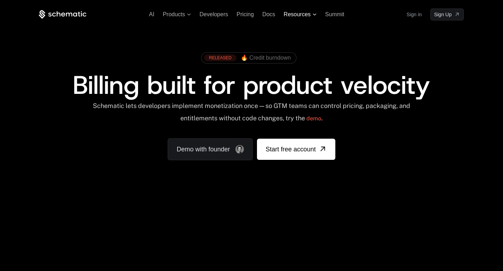
click at [309, 14] on span "Resources" at bounding box center [297, 14] width 27 height 6
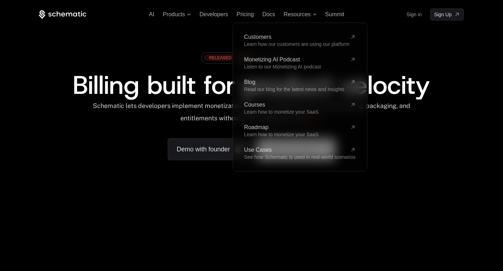
click at [413, 11] on link "Sign in" at bounding box center [414, 14] width 15 height 11
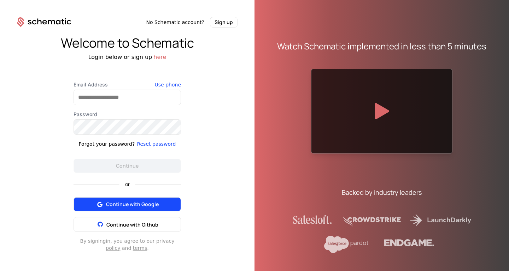
click at [140, 207] on span "Continue with Google" at bounding box center [132, 204] width 53 height 7
click at [142, 207] on span "Continue with Google" at bounding box center [132, 204] width 53 height 7
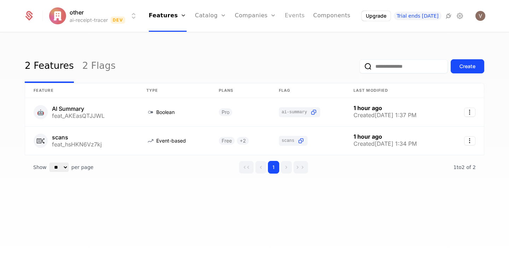
click at [293, 16] on link "Events" at bounding box center [295, 16] width 20 height 32
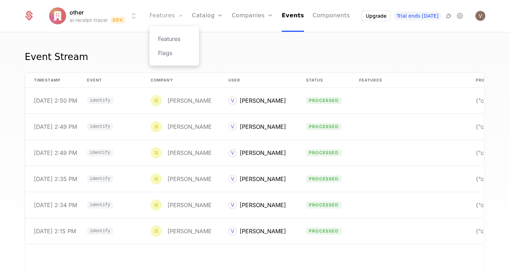
click at [163, 15] on link "Features" at bounding box center [166, 16] width 34 height 32
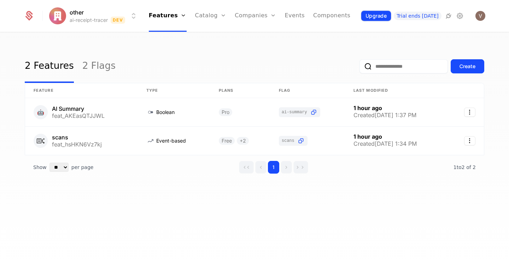
click at [389, 15] on button "Upgrade" at bounding box center [376, 16] width 30 height 10
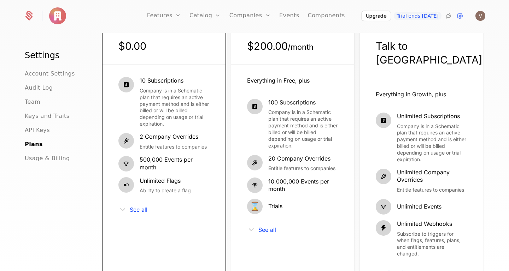
scroll to position [89, 0]
drag, startPoint x: 174, startPoint y: 92, endPoint x: 181, endPoint y: 110, distance: 19.2
click at [181, 110] on span "Company is in a Schematic plan that requires an active payment method and is ei…" at bounding box center [175, 107] width 70 height 40
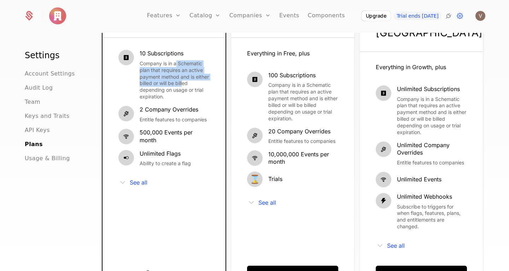
scroll to position [120, 0]
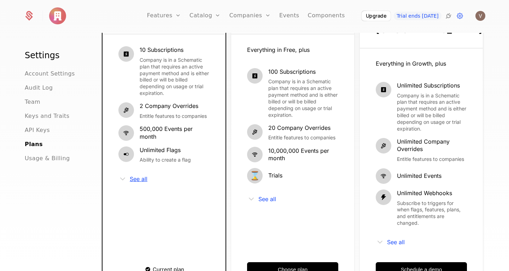
click at [135, 180] on span "See all" at bounding box center [139, 179] width 18 height 6
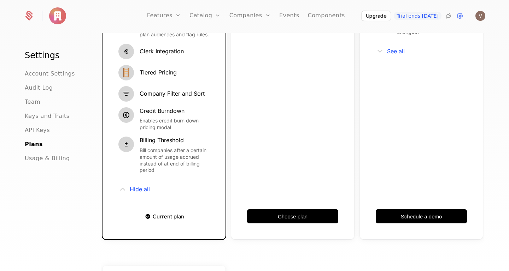
scroll to position [311, 0]
click at [32, 158] on span "Usage & Billing" at bounding box center [47, 158] width 45 height 8
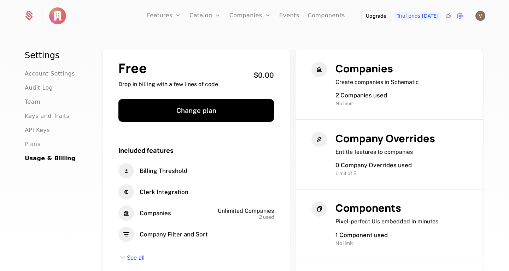
click at [30, 144] on span "Plans" at bounding box center [33, 144] width 16 height 8
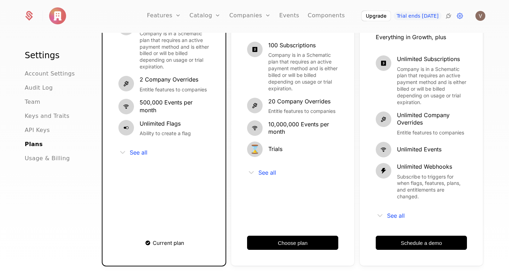
scroll to position [152, 0]
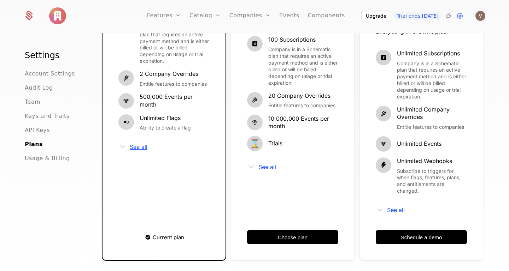
click at [138, 148] on span "See all" at bounding box center [139, 147] width 18 height 6
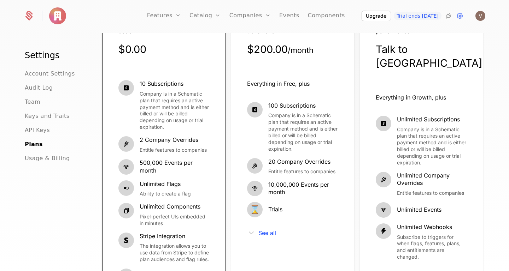
scroll to position [87, 0]
click at [258, 234] on span "See all" at bounding box center [267, 233] width 18 height 6
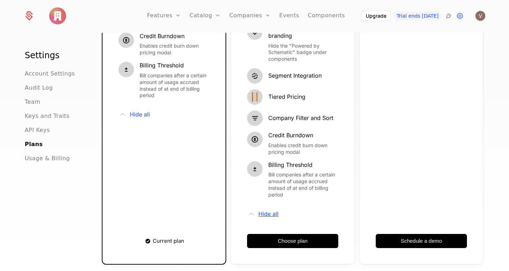
scroll to position [386, 0]
